Goal: Task Accomplishment & Management: Manage account settings

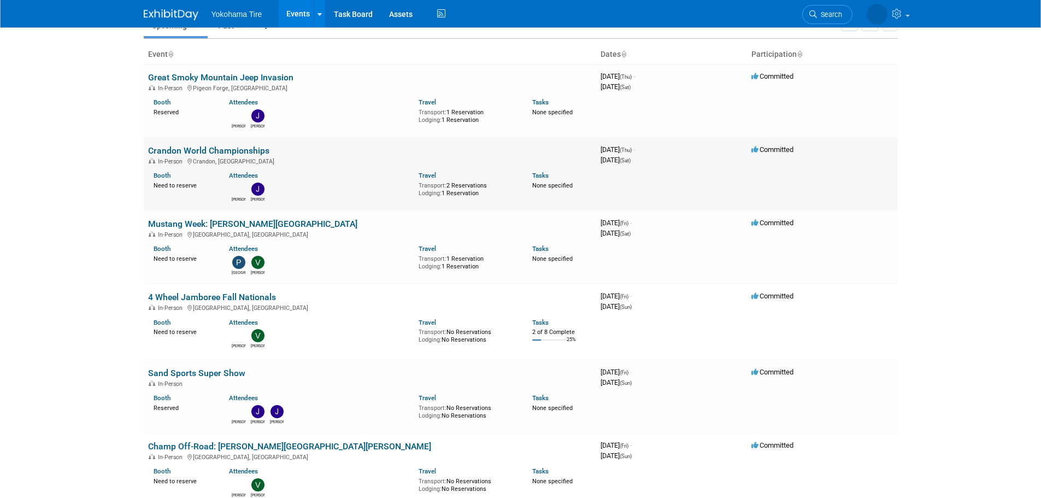
click at [230, 152] on link "Crandon World Championships" at bounding box center [208, 150] width 121 height 10
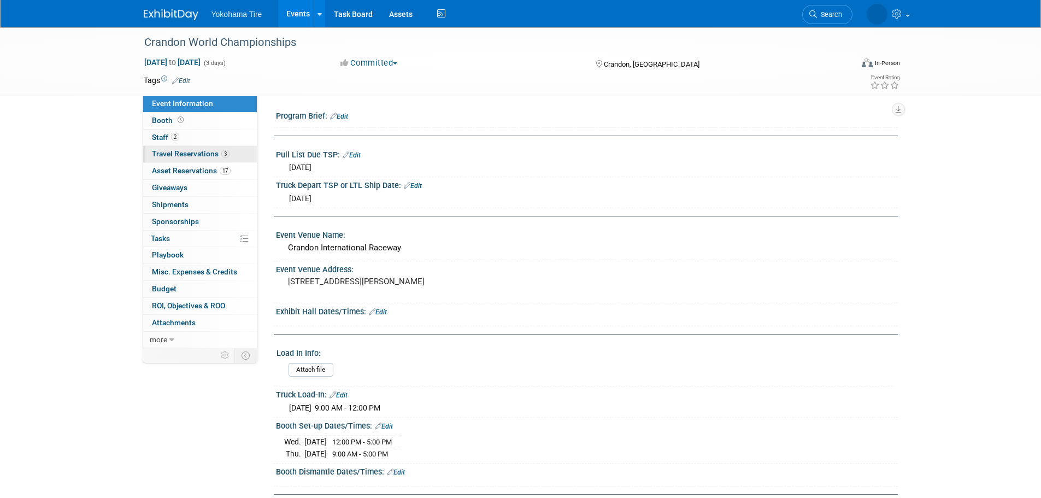
click at [197, 154] on span "Travel Reservations 3" at bounding box center [191, 153] width 78 height 9
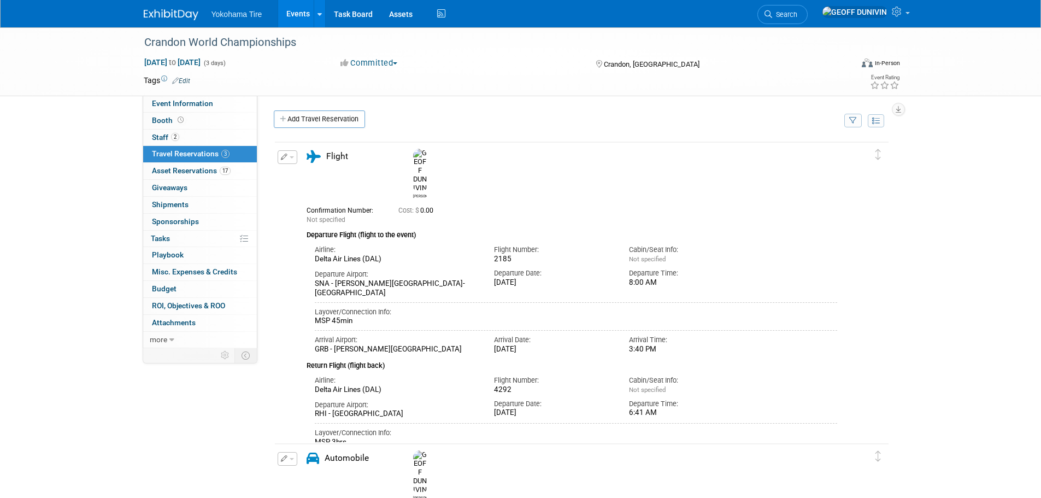
click at [292, 161] on button "button" at bounding box center [288, 157] width 20 height 14
click at [299, 181] on button "Edit Reservation" at bounding box center [324, 176] width 92 height 16
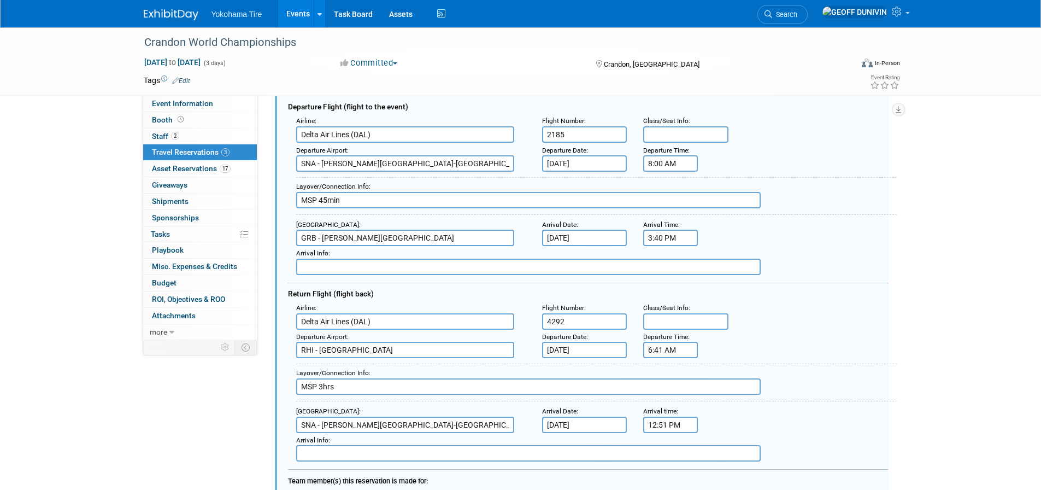
scroll to position [128, 0]
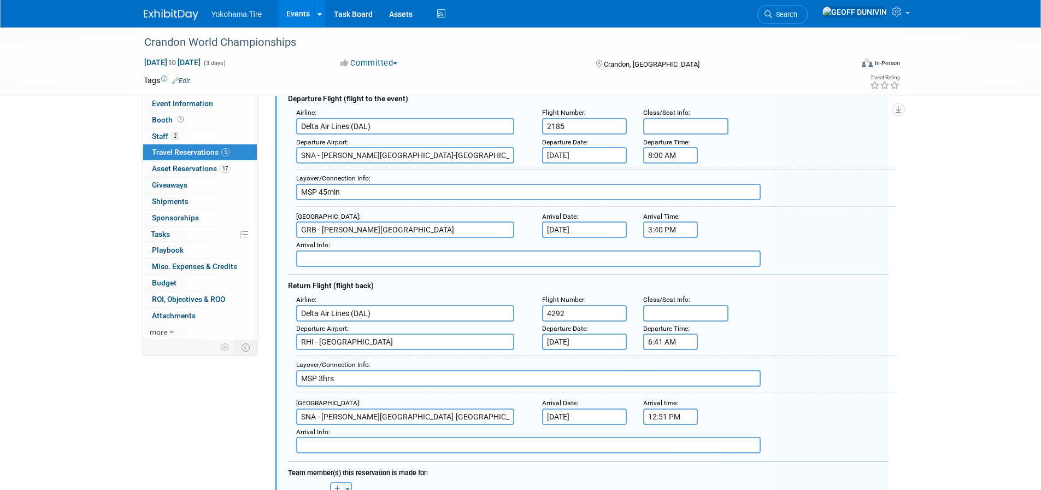
click at [663, 343] on input "6:41 AM" at bounding box center [670, 341] width 55 height 16
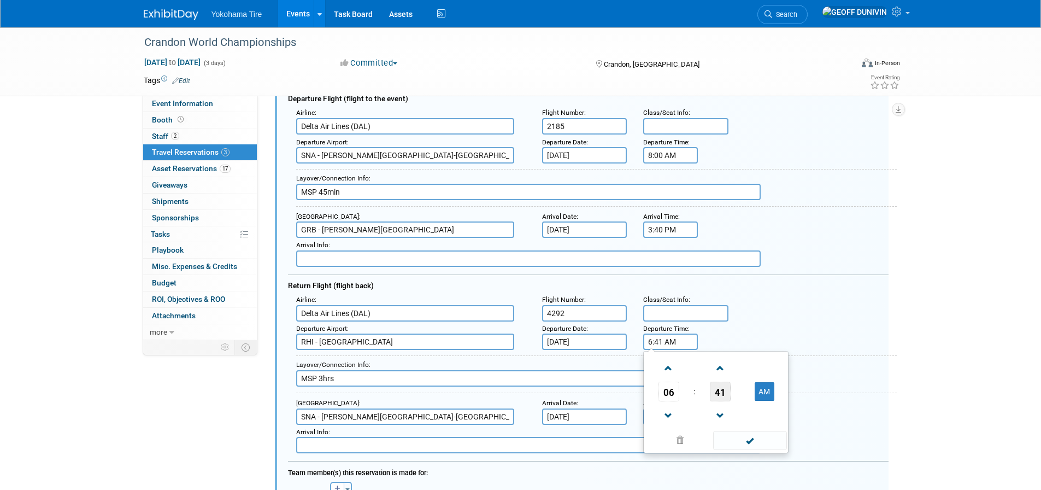
click at [716, 396] on span "41" at bounding box center [720, 391] width 21 height 20
click at [726, 389] on td "30" at bounding box center [733, 398] width 35 height 30
type input "6:30 AM"
click at [735, 436] on span at bounding box center [750, 440] width 74 height 19
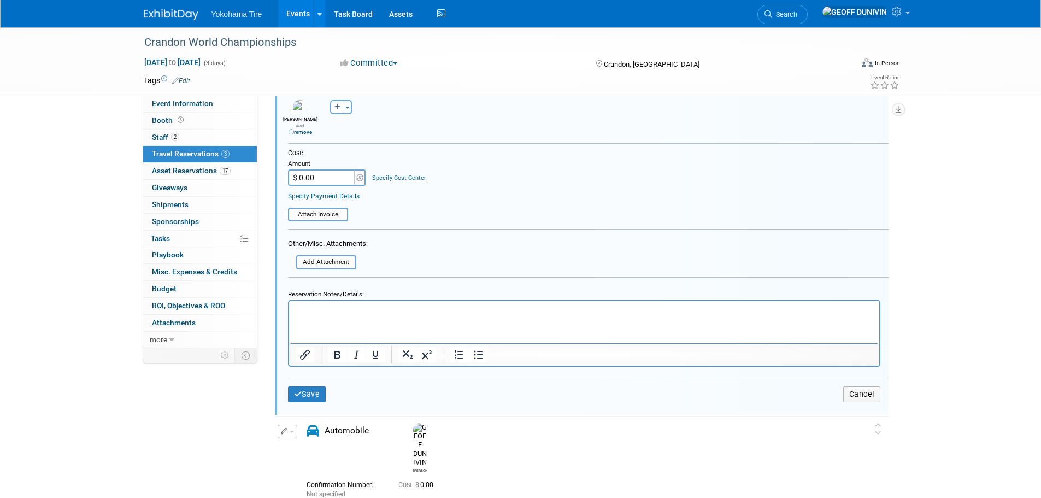
scroll to position [511, 0]
click at [320, 388] on button "Save" at bounding box center [307, 393] width 38 height 16
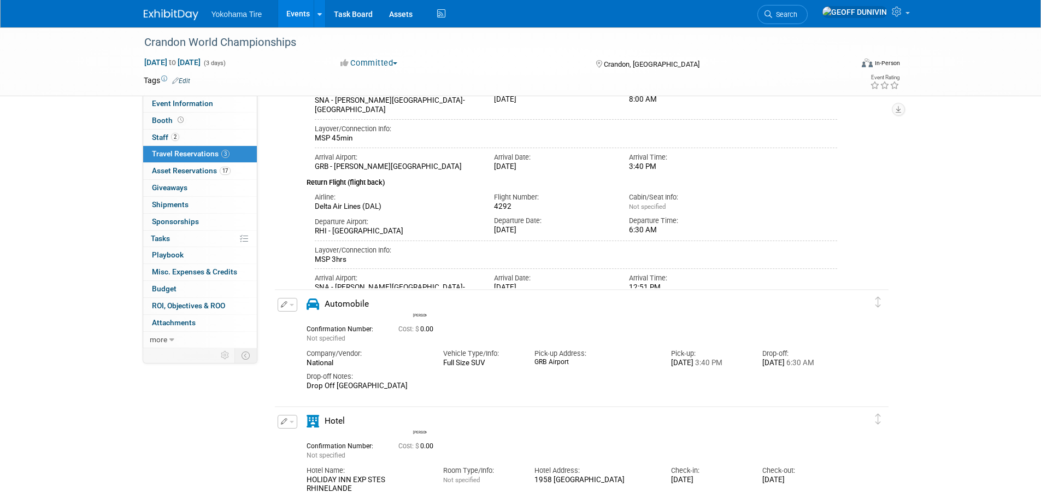
scroll to position [284, 0]
